Goal: Information Seeking & Learning: Learn about a topic

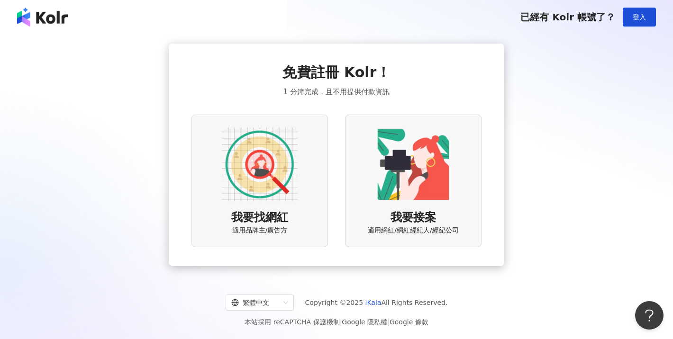
click at [271, 188] on img at bounding box center [260, 164] width 76 height 76
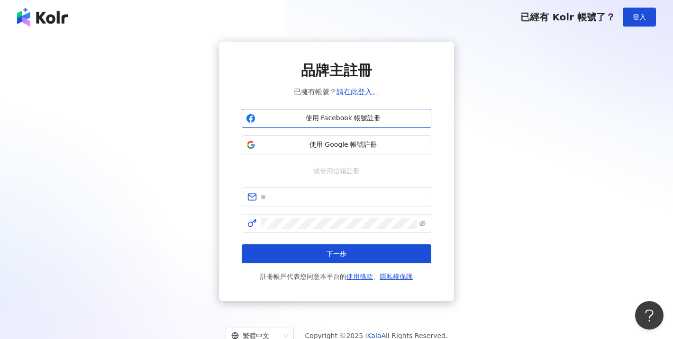
click at [339, 123] on button "使用 Facebook 帳號註冊" at bounding box center [336, 118] width 189 height 19
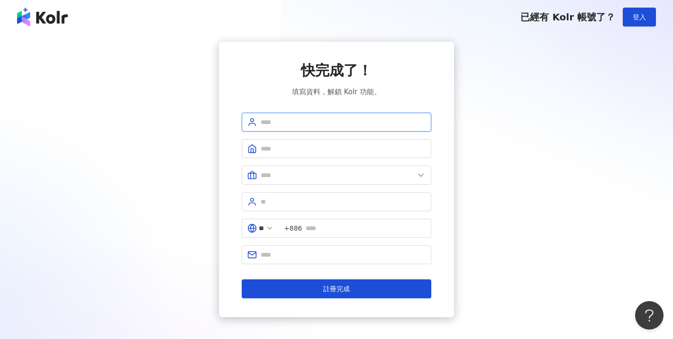
click at [306, 124] on input "text" at bounding box center [343, 122] width 165 height 10
type input "*"
type input "****"
click at [278, 151] on input "text" at bounding box center [343, 149] width 165 height 10
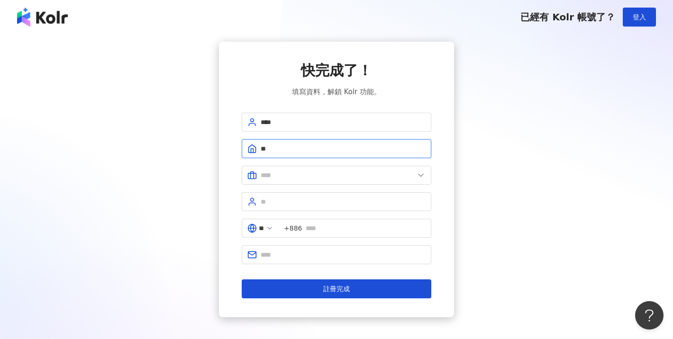
type input "*"
type input "**********"
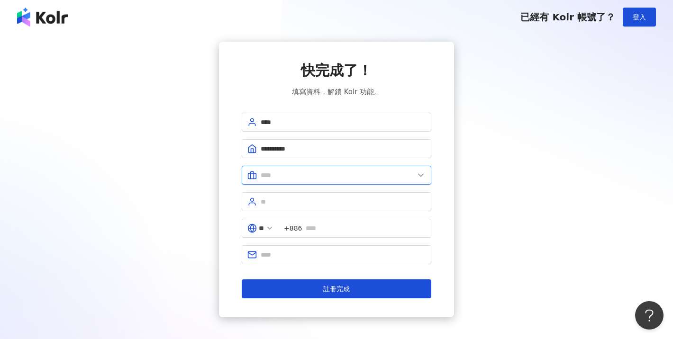
click at [308, 173] on input "text" at bounding box center [337, 175] width 153 height 10
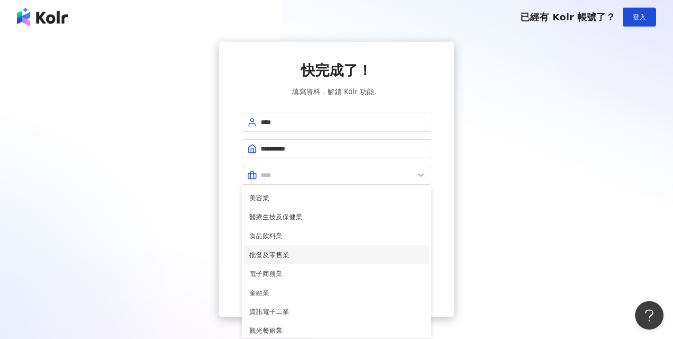
click at [298, 252] on span "批發及零售業" at bounding box center [336, 255] width 174 height 10
type input "******"
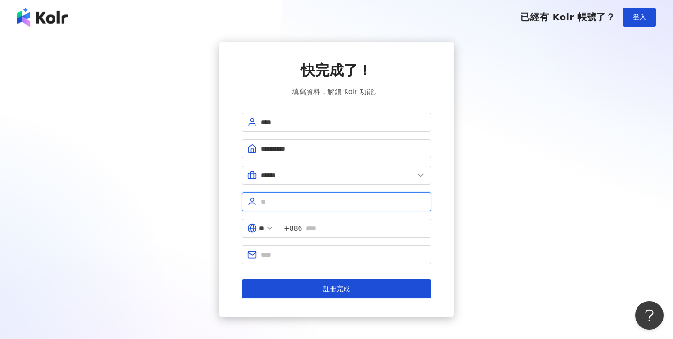
click at [283, 197] on input "text" at bounding box center [343, 202] width 165 height 10
type input "**"
click at [310, 228] on span "+886" at bounding box center [355, 228] width 153 height 19
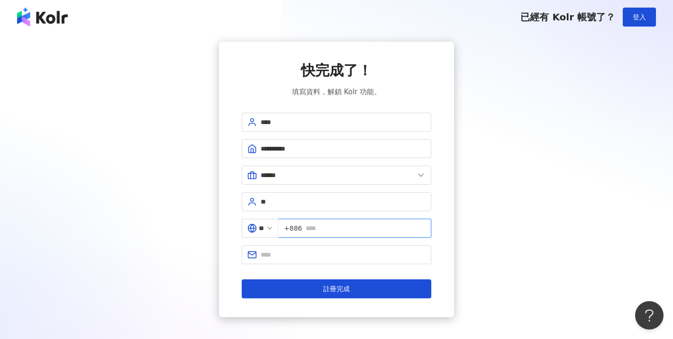
type input "*"
type input "**********"
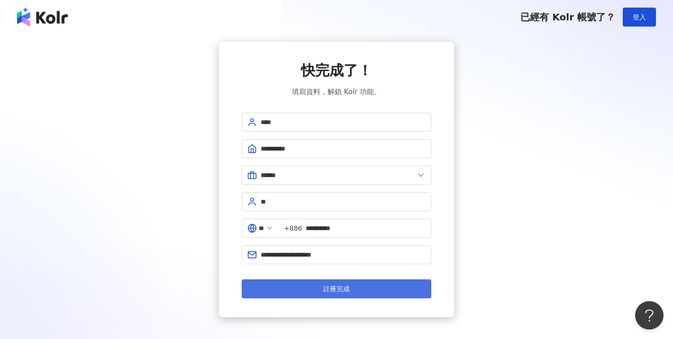
click at [319, 293] on button "註冊完成" at bounding box center [336, 289] width 189 height 19
click at [361, 289] on button "註冊完成" at bounding box center [336, 289] width 189 height 19
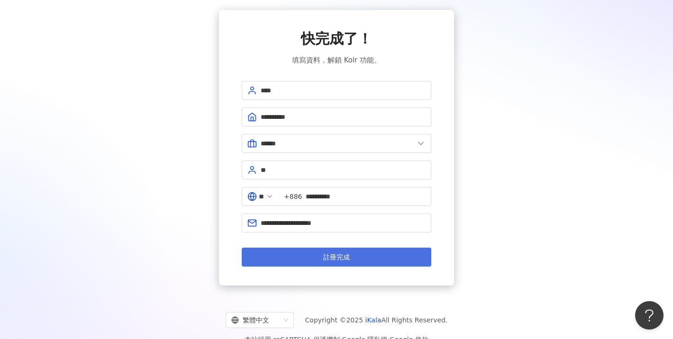
scroll to position [31, 0]
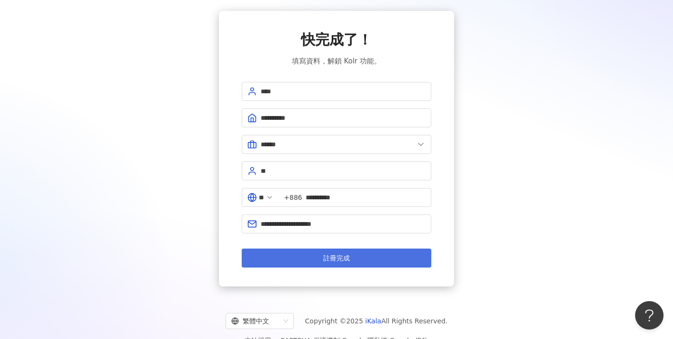
click at [349, 256] on span "註冊完成" at bounding box center [336, 258] width 27 height 8
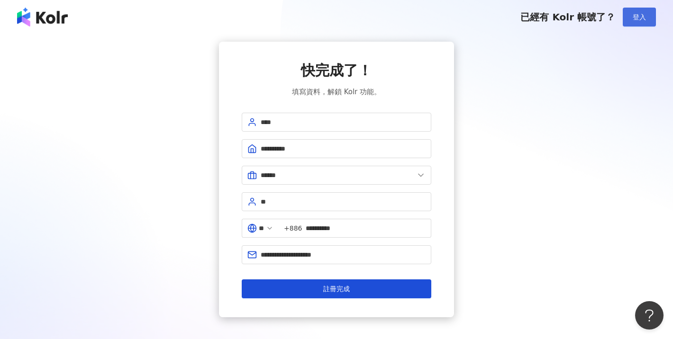
click at [635, 17] on span "登入" at bounding box center [638, 17] width 13 height 8
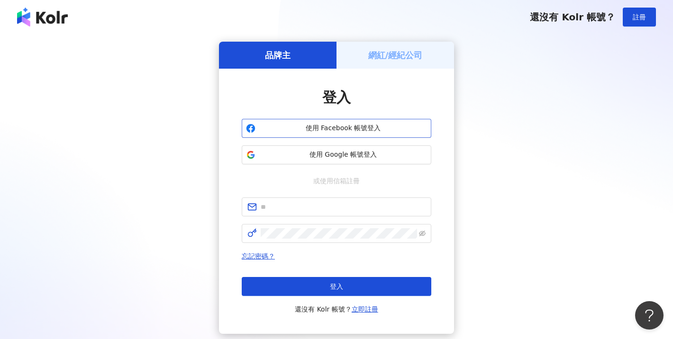
click at [347, 127] on span "使用 Facebook 帳號登入" at bounding box center [343, 128] width 168 height 9
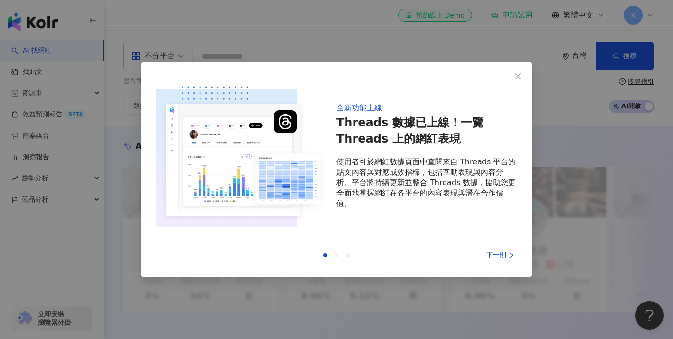
click at [500, 257] on div "下一則" at bounding box center [480, 255] width 71 height 10
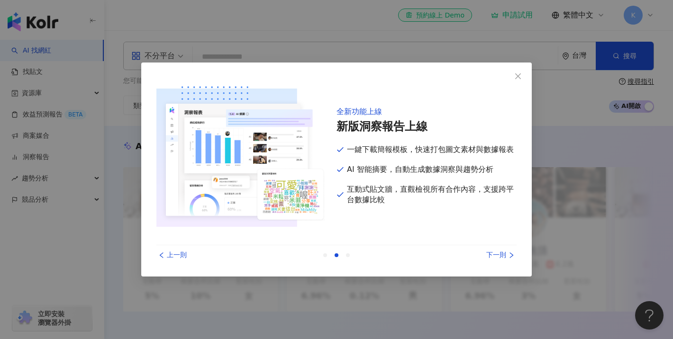
click at [500, 257] on div "下一則" at bounding box center [480, 255] width 71 height 10
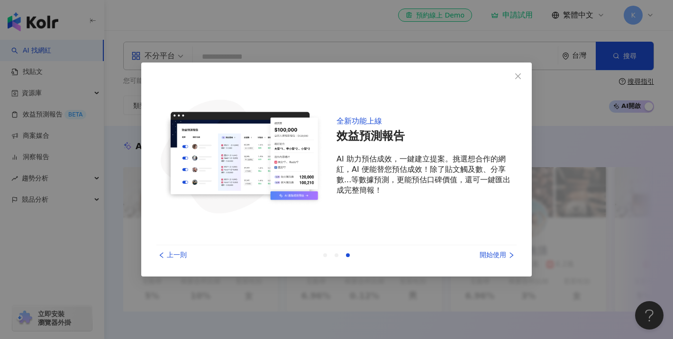
click at [500, 257] on div "開始使用" at bounding box center [480, 255] width 71 height 10
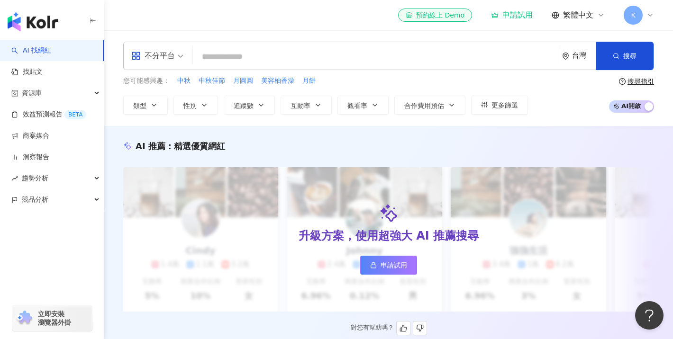
click at [391, 267] on span "申請試用" at bounding box center [393, 266] width 27 height 8
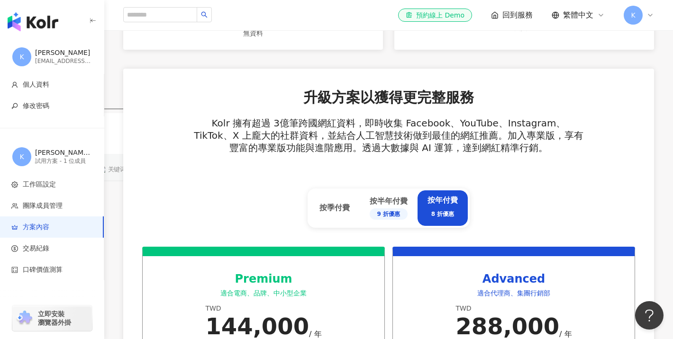
scroll to position [270, 0]
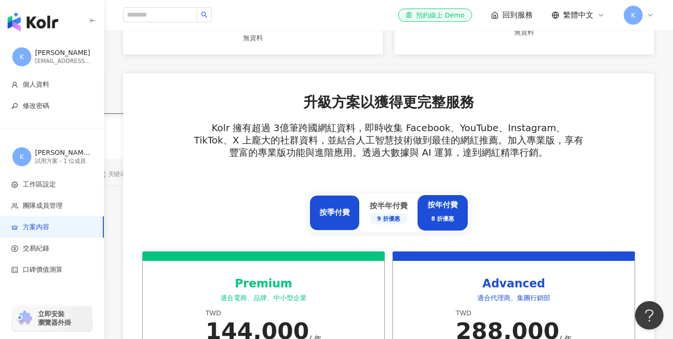
click at [325, 206] on div "按季付費" at bounding box center [334, 213] width 50 height 36
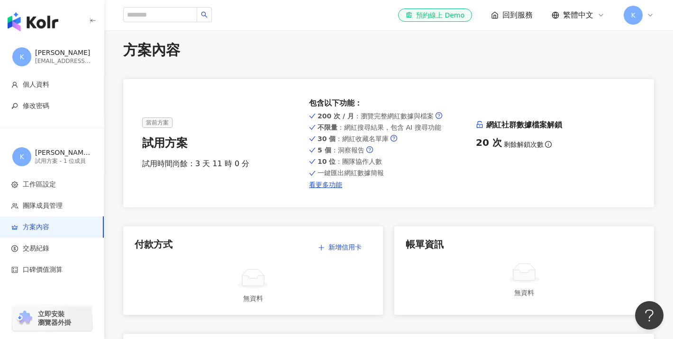
scroll to position [0, 0]
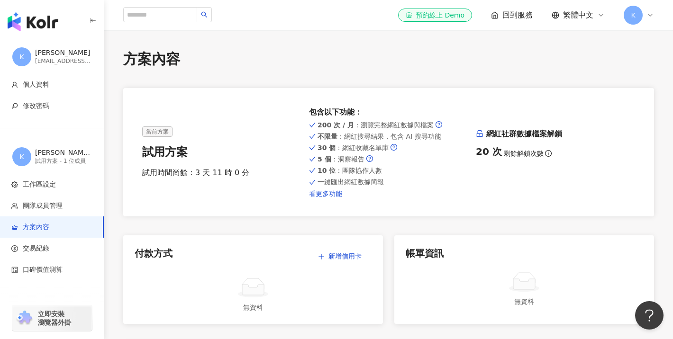
click at [331, 196] on link "看更多功能" at bounding box center [388, 194] width 159 height 8
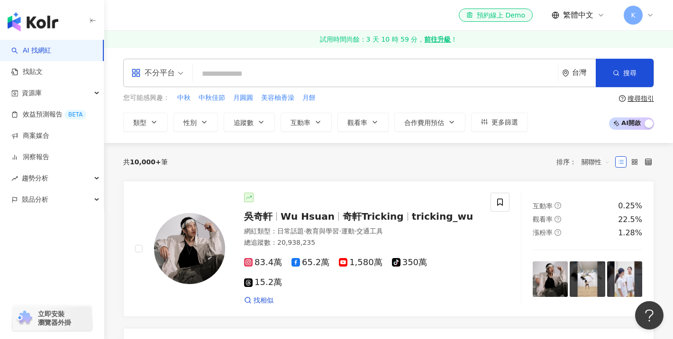
click at [173, 76] on div "不分平台" at bounding box center [153, 72] width 44 height 15
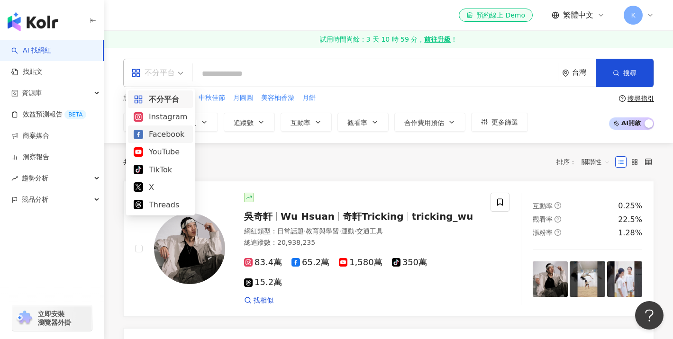
click at [164, 137] on div "Facebook" at bounding box center [161, 134] width 54 height 12
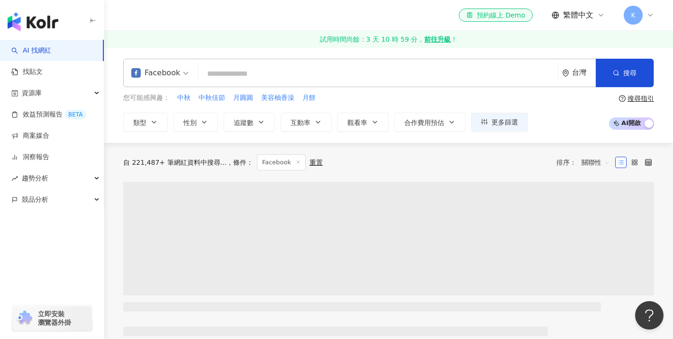
click at [243, 70] on input "search" at bounding box center [378, 74] width 352 height 18
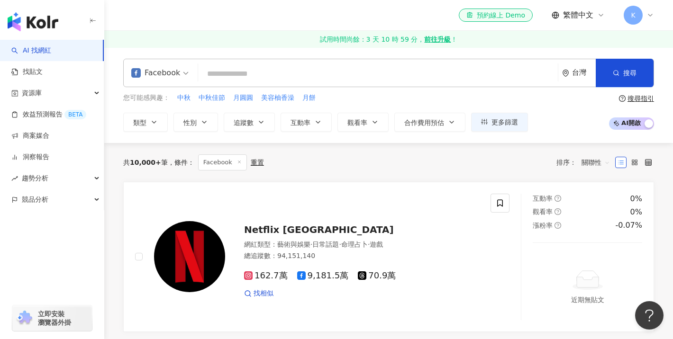
click at [243, 70] on input "search" at bounding box center [378, 74] width 352 height 18
click at [315, 128] on button "互動率" at bounding box center [305, 122] width 51 height 19
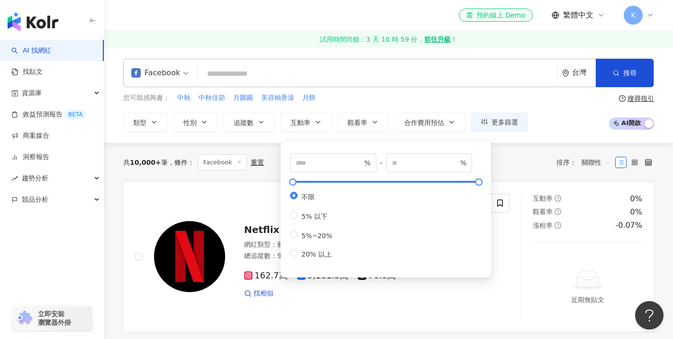
click at [373, 103] on div "您可能感興趣： 中秋 中秋佳節 月圓圓 美容柚香澡 月餅" at bounding box center [325, 98] width 405 height 10
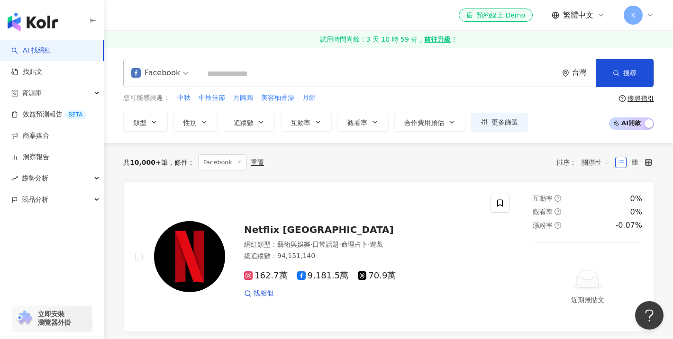
click at [188, 70] on div "Facebook" at bounding box center [160, 72] width 68 height 27
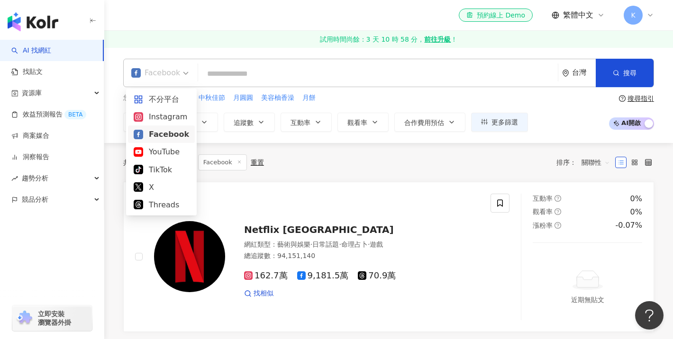
click at [185, 133] on div "Facebook" at bounding box center [161, 135] width 67 height 18
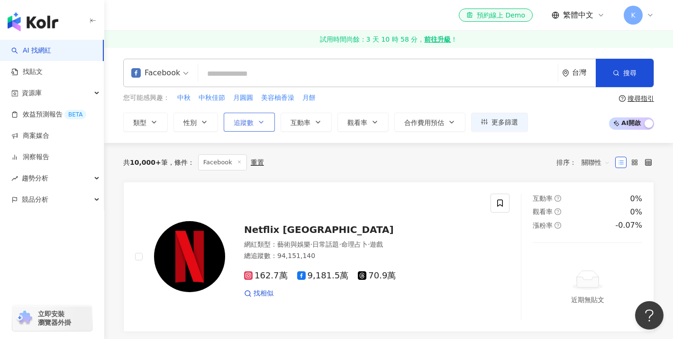
click at [256, 122] on button "追蹤數" at bounding box center [249, 122] width 51 height 19
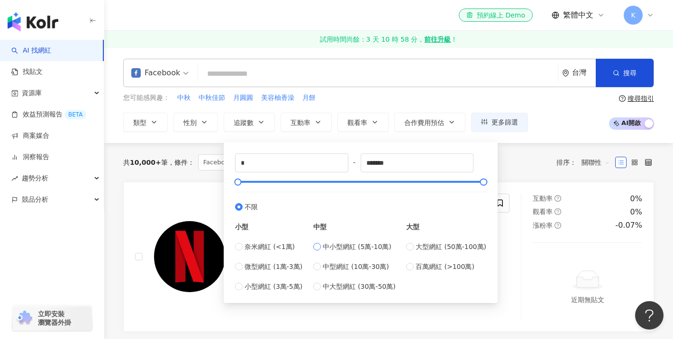
type input "*****"
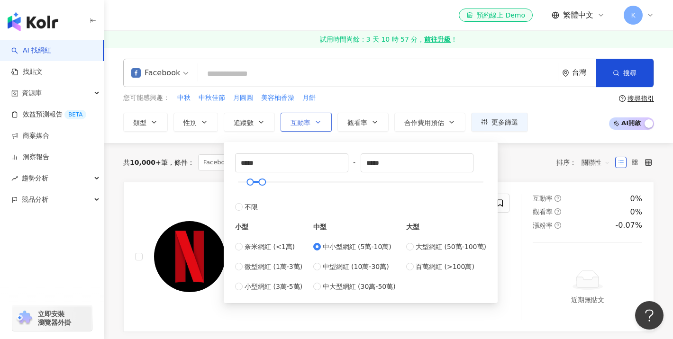
click at [300, 125] on span "互動率" at bounding box center [300, 123] width 20 height 8
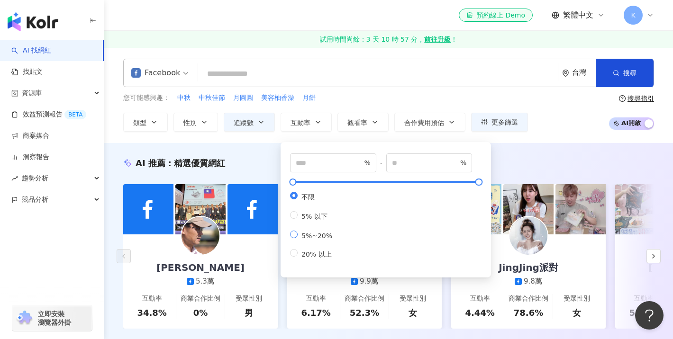
type input "*"
type input "**"
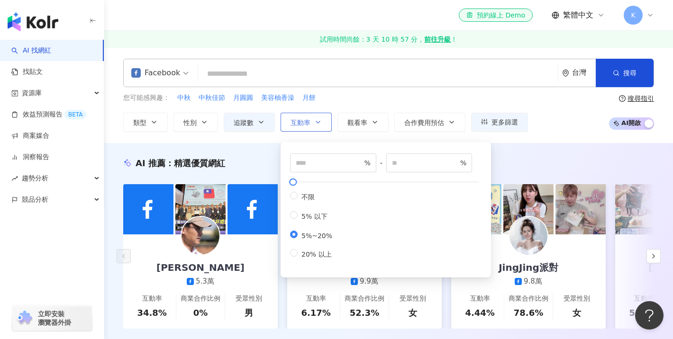
click at [320, 125] on icon "button" at bounding box center [318, 122] width 8 height 8
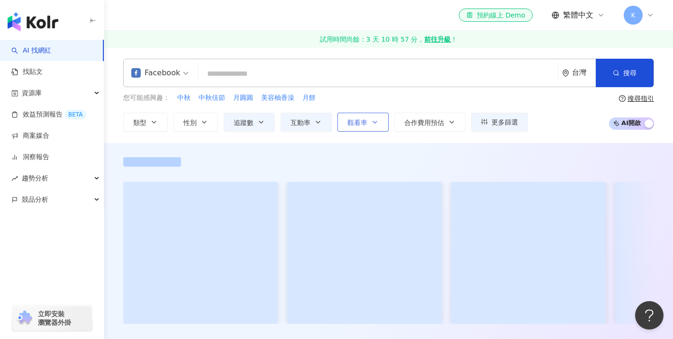
click at [363, 127] on button "觀看率" at bounding box center [362, 122] width 51 height 19
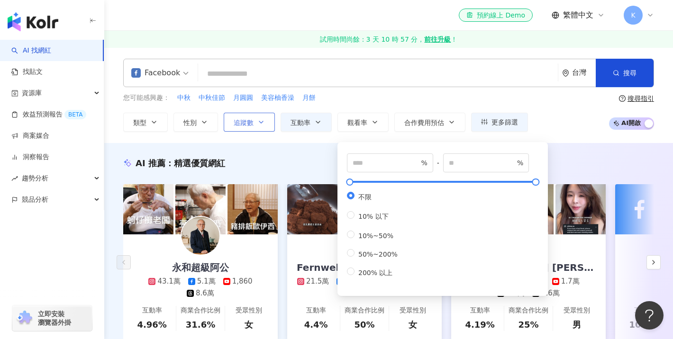
click at [257, 123] on icon "button" at bounding box center [261, 122] width 8 height 8
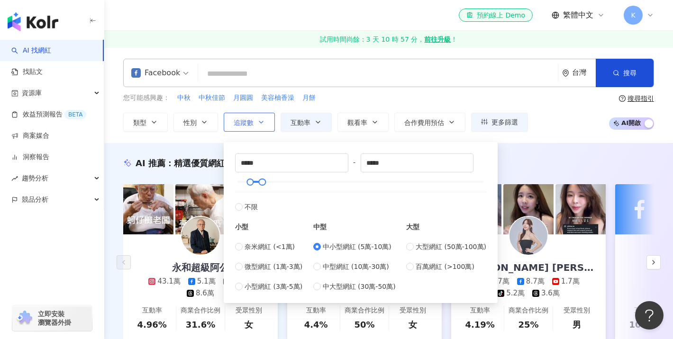
click at [257, 123] on icon "button" at bounding box center [261, 122] width 8 height 8
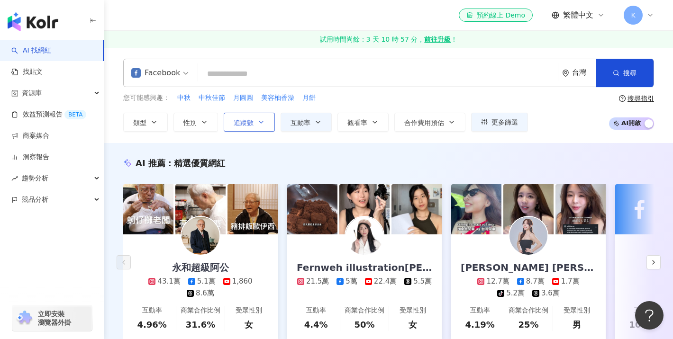
click at [257, 123] on icon "button" at bounding box center [261, 122] width 8 height 8
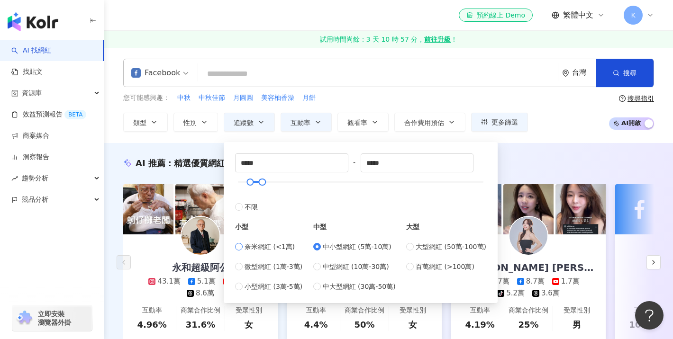
type input "*"
type input "****"
click at [271, 163] on input "*" at bounding box center [291, 163] width 112 height 18
type input "***"
type input "****"
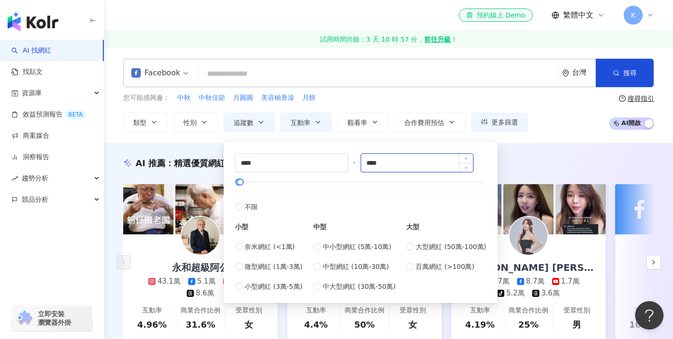
click at [394, 165] on input "****" at bounding box center [417, 163] width 112 height 18
type input "*"
type input "*****"
click at [536, 155] on div "AI 推薦 ： 精選優質網紅 永和超級阿公 43.1萬 5.1萬 1,860 8.6萬 互動率 4.96% 商業合作比例 31.6% 受眾性別 女 Fernw…" at bounding box center [388, 259] width 568 height 232
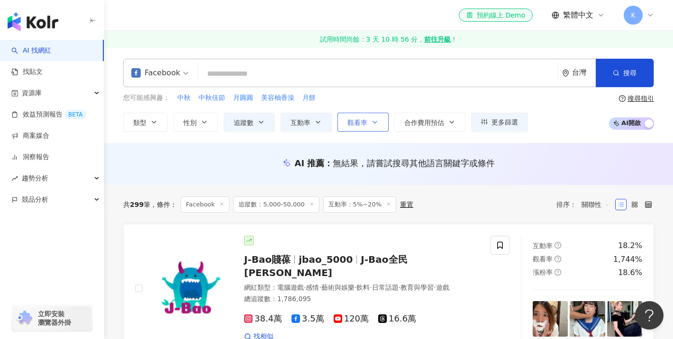
click at [367, 130] on button "觀看率" at bounding box center [362, 122] width 51 height 19
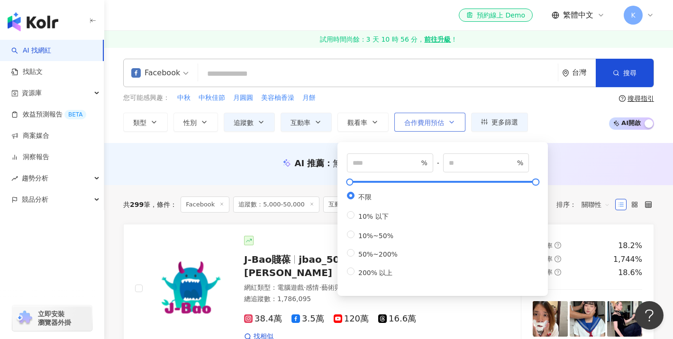
click at [428, 121] on span "合作費用預估" at bounding box center [424, 123] width 40 height 8
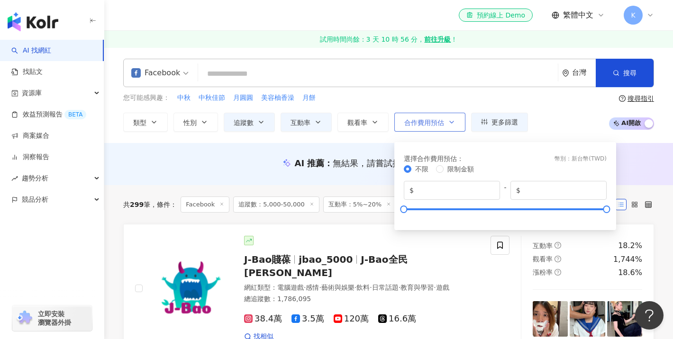
click at [428, 121] on span "合作費用預估" at bounding box center [424, 123] width 40 height 8
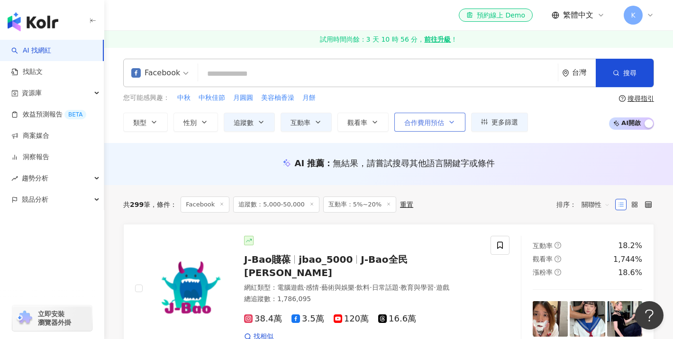
click at [428, 121] on span "合作費用預估" at bounding box center [424, 123] width 40 height 8
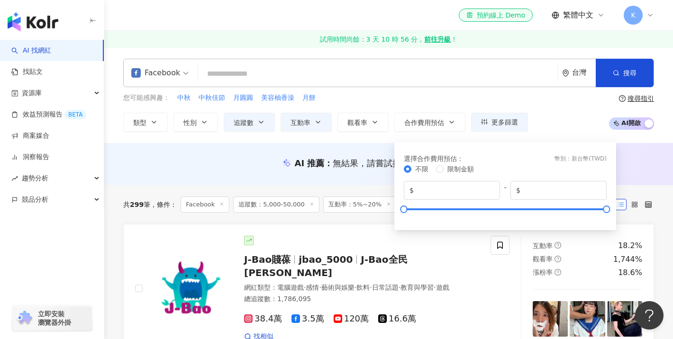
click at [544, 104] on div "您可能感興趣： 中秋 中秋佳節 月圓圓 美容柚香澡 月餅 類型 性別 追蹤數 互動率 觀看率 合作費用預估 更多篩選 * % - ** % 不限 5% 以下 …" at bounding box center [388, 112] width 531 height 39
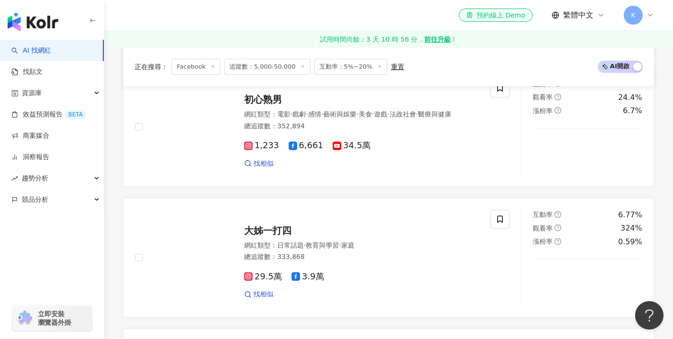
scroll to position [740, 0]
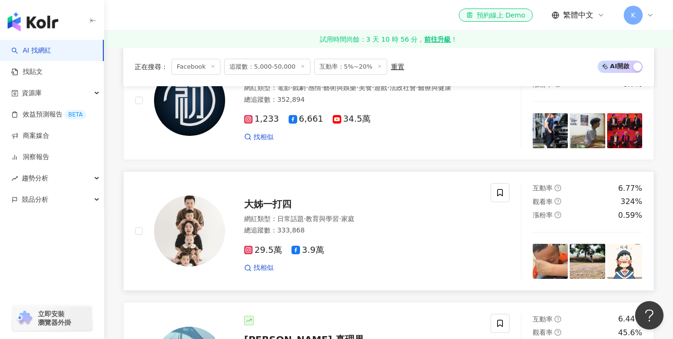
click at [277, 198] on span "大姊一打四" at bounding box center [267, 203] width 47 height 11
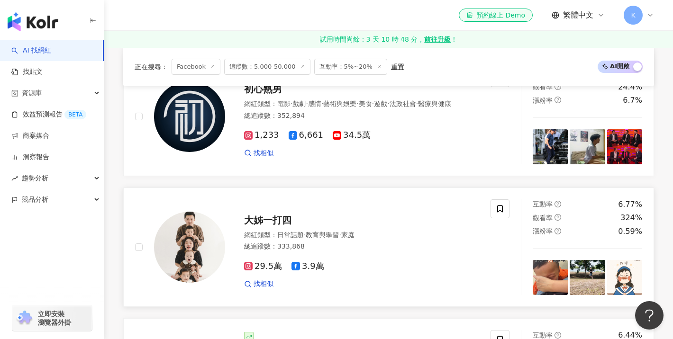
scroll to position [730, 0]
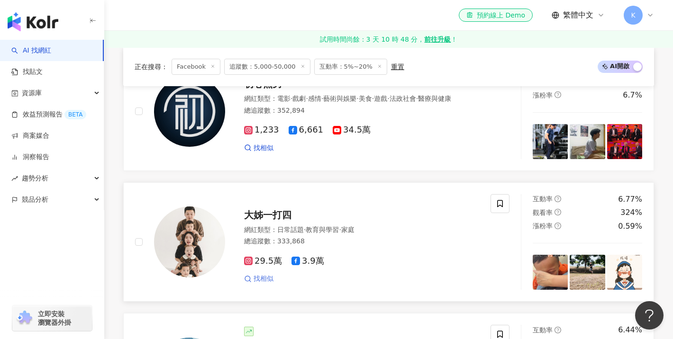
click at [260, 274] on span "找相似" at bounding box center [263, 278] width 20 height 9
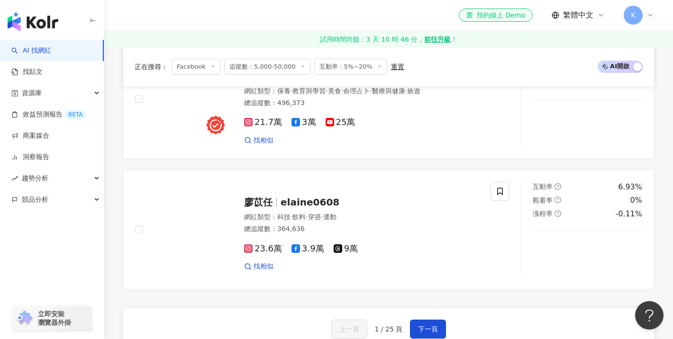
scroll to position [1539, 0]
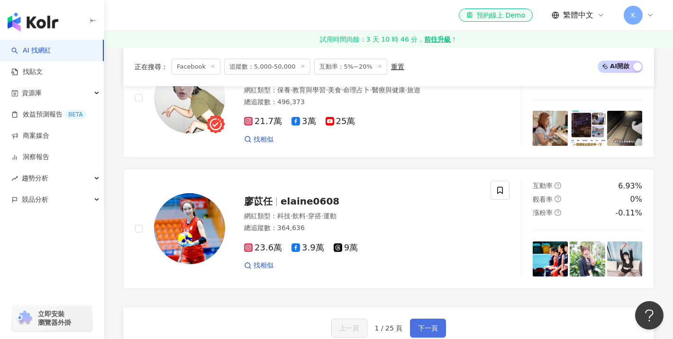
click at [426, 319] on button "下一頁" at bounding box center [428, 328] width 36 height 19
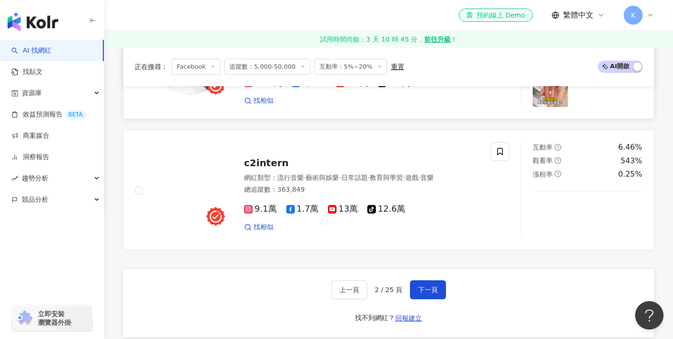
scroll to position [1535, 0]
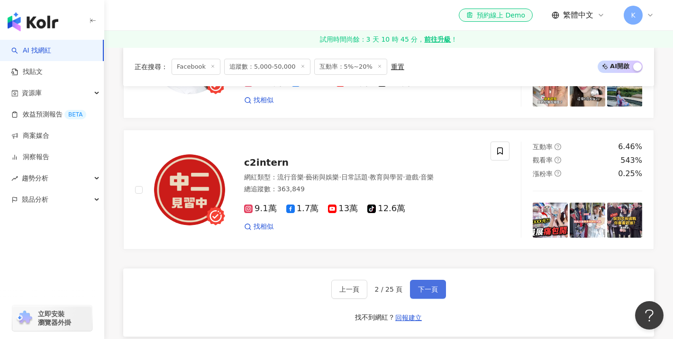
click at [424, 293] on span "下一頁" at bounding box center [428, 290] width 20 height 8
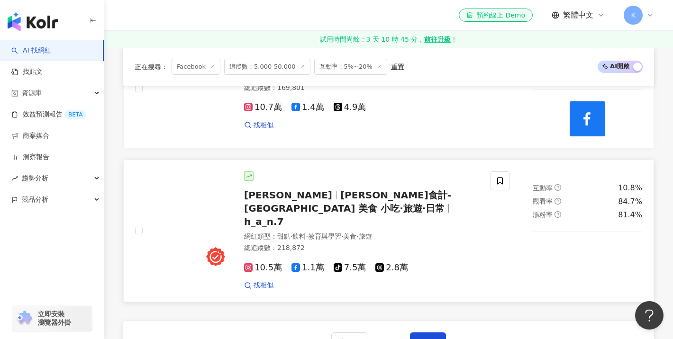
scroll to position [1517, 0]
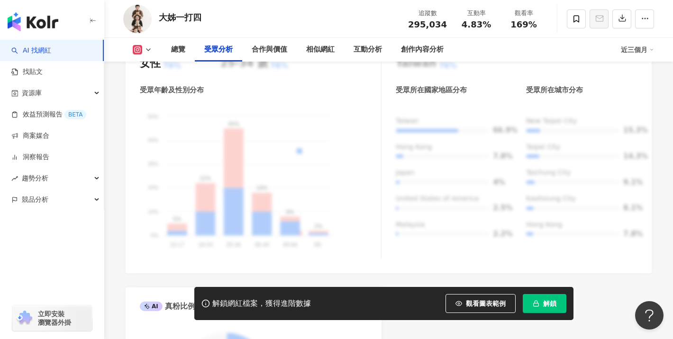
scroll to position [920, 0]
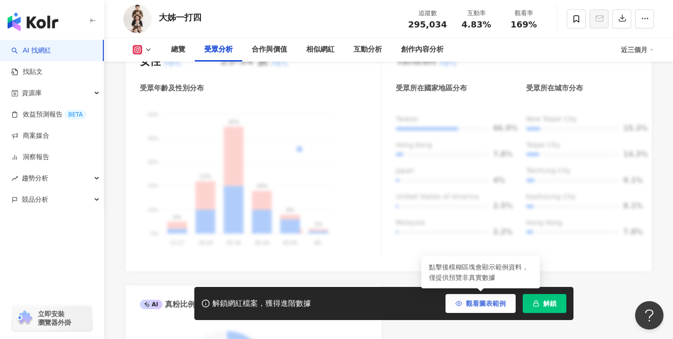
click at [476, 304] on span "觀看圖表範例" at bounding box center [486, 304] width 40 height 8
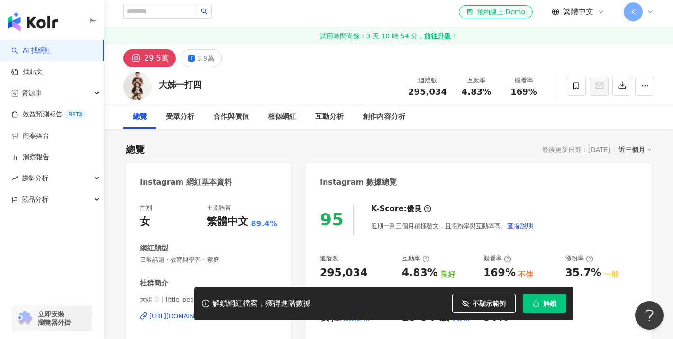
scroll to position [0, 0]
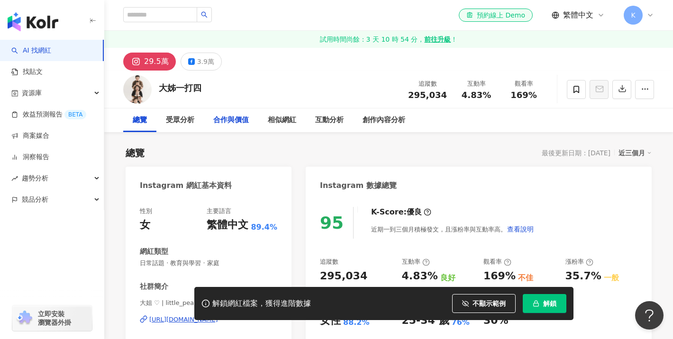
click at [238, 124] on div "合作與價值" at bounding box center [231, 120] width 36 height 11
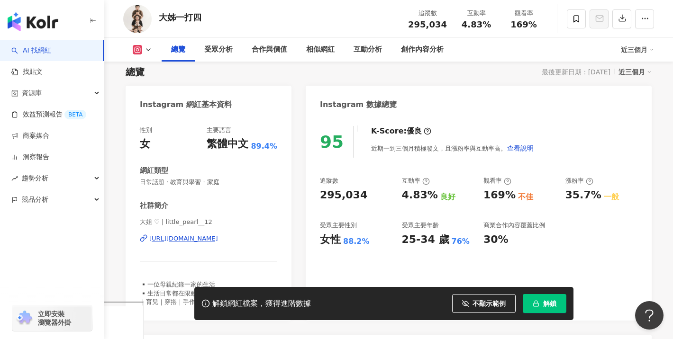
scroll to position [87, 0]
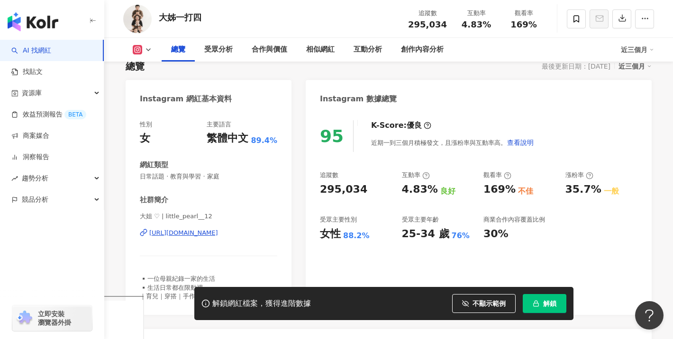
click at [199, 235] on div "https://www.instagram.com/little_pearl__12/" at bounding box center [183, 233] width 69 height 9
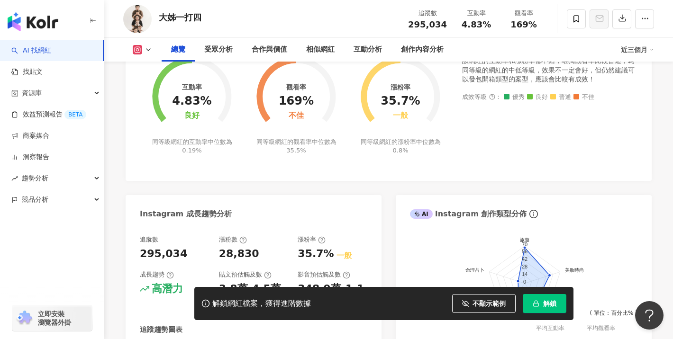
scroll to position [384, 0]
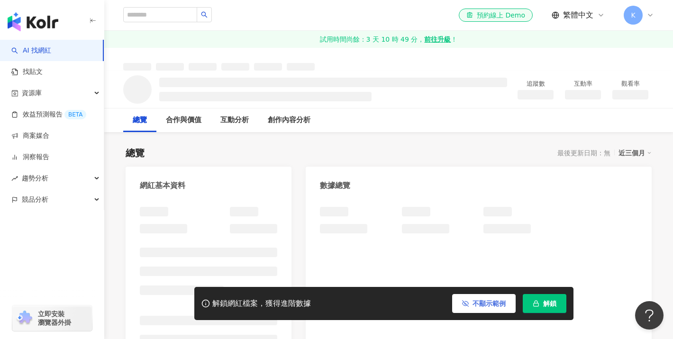
click at [466, 304] on line "button" at bounding box center [465, 304] width 6 height 6
click at [459, 229] on ul at bounding box center [438, 228] width 72 height 9
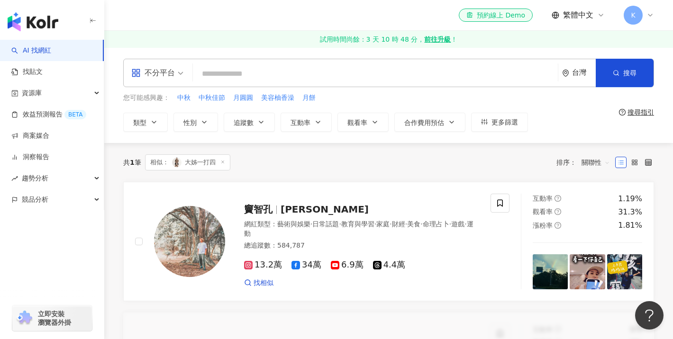
click at [260, 256] on div "13.2萬 34萬 6.9萬 4.4萬 找相似" at bounding box center [361, 270] width 235 height 35
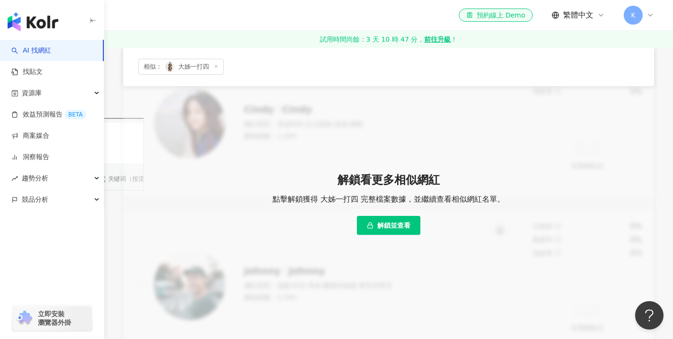
scroll to position [267, 0]
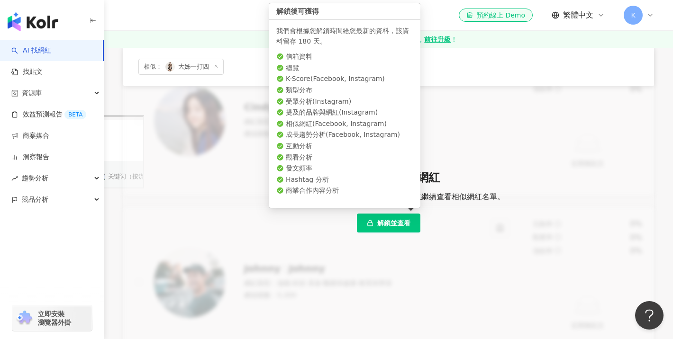
click at [406, 225] on span "解鎖並查看" at bounding box center [393, 223] width 33 height 8
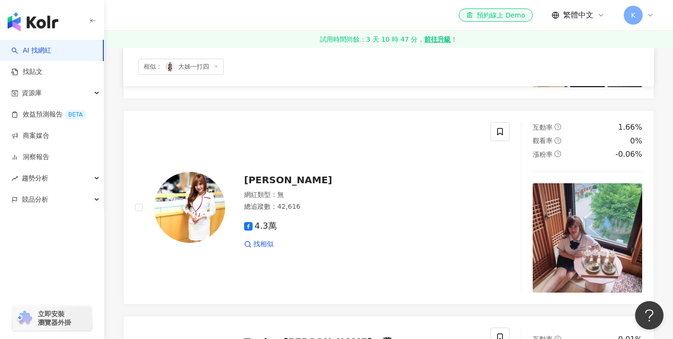
scroll to position [1117, 0]
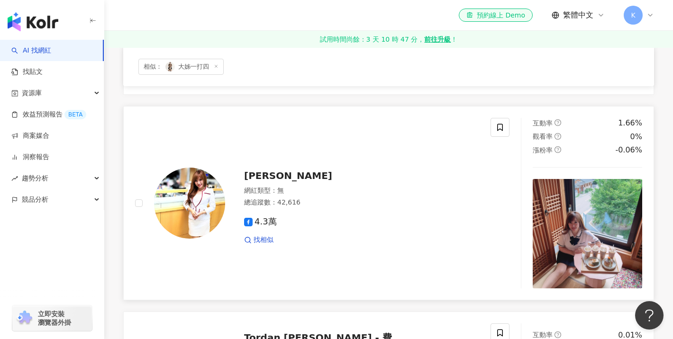
click at [259, 172] on span "[PERSON_NAME]" at bounding box center [288, 175] width 88 height 11
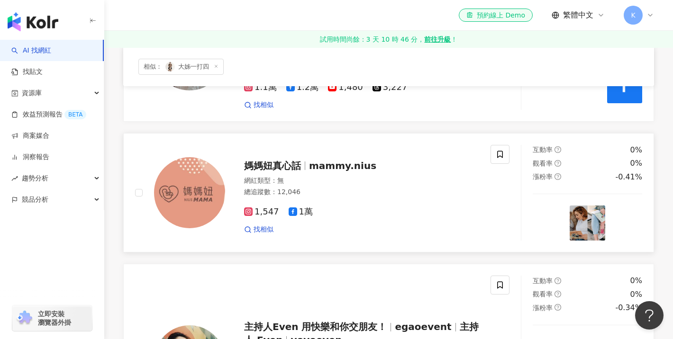
scroll to position [1585, 0]
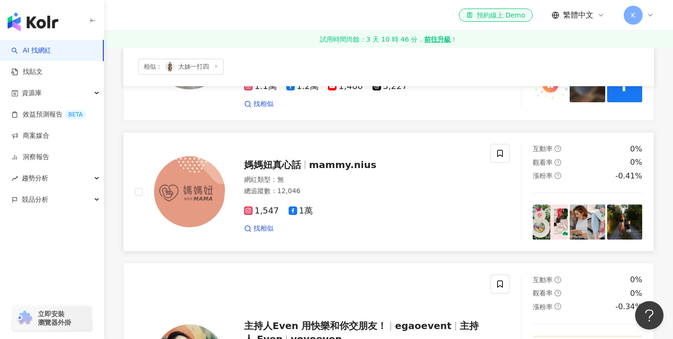
click at [553, 205] on img at bounding box center [549, 222] width 35 height 35
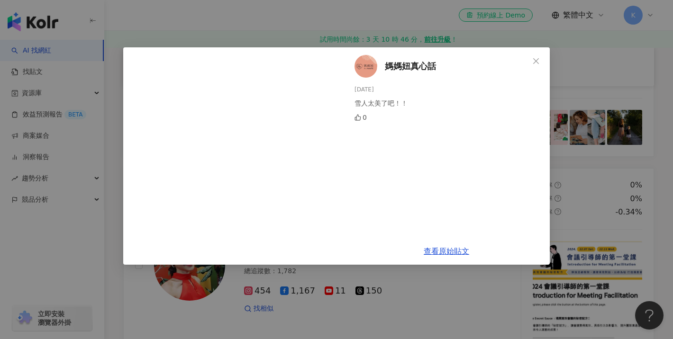
scroll to position [1678, 0]
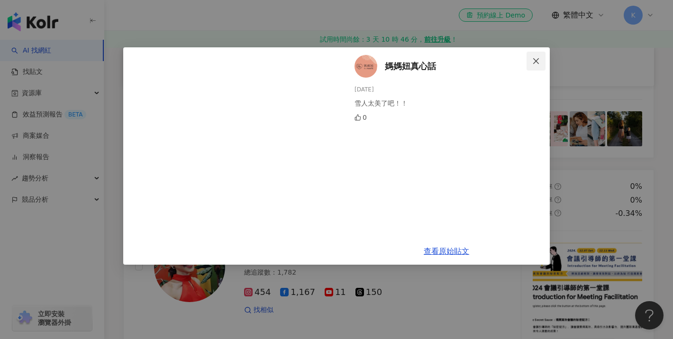
click at [534, 58] on icon "close" at bounding box center [536, 61] width 8 height 8
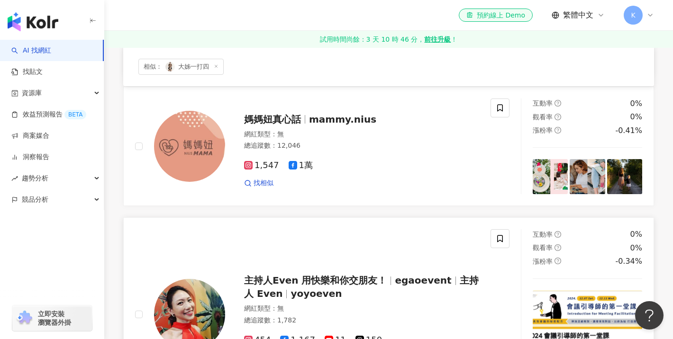
scroll to position [1509, 0]
